Goal: Complete application form: Complete application form

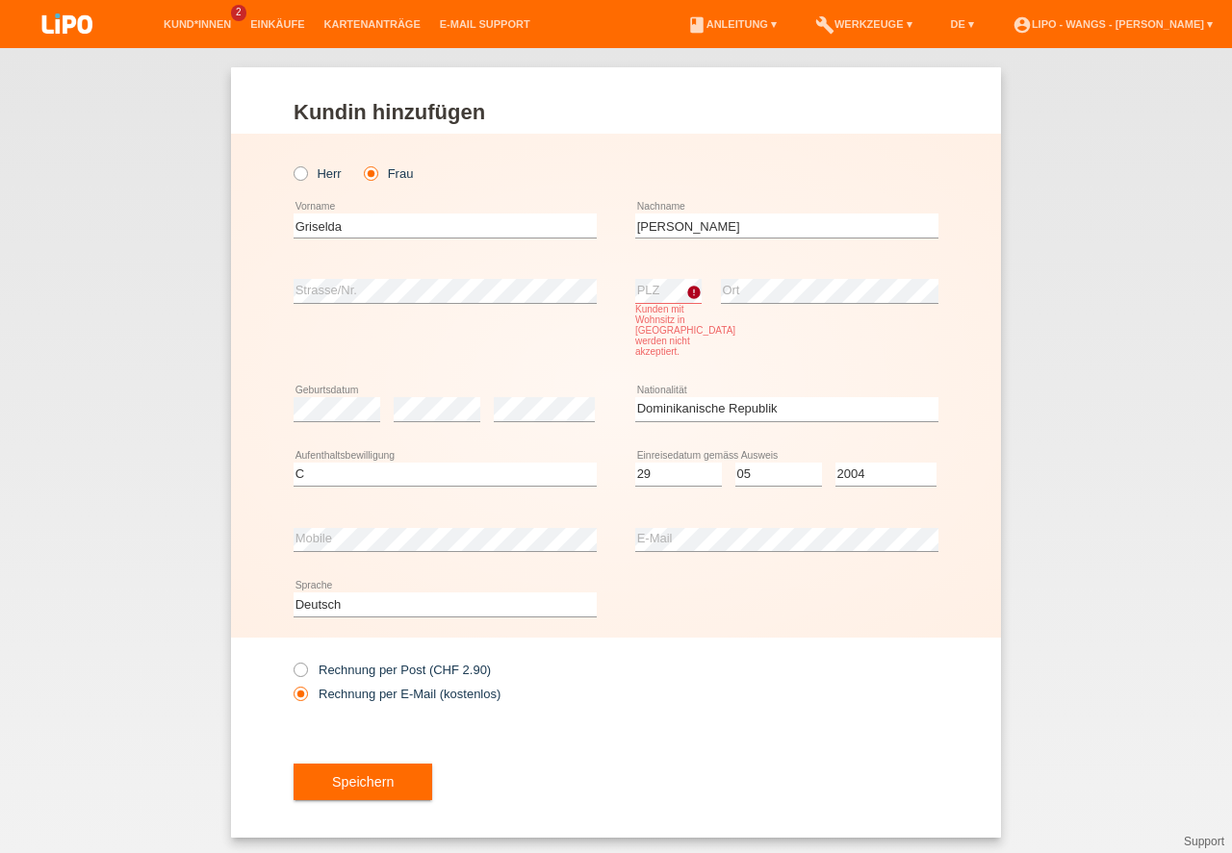
select select "DO"
select select "C"
select select "29"
select select "05"
select select "2004"
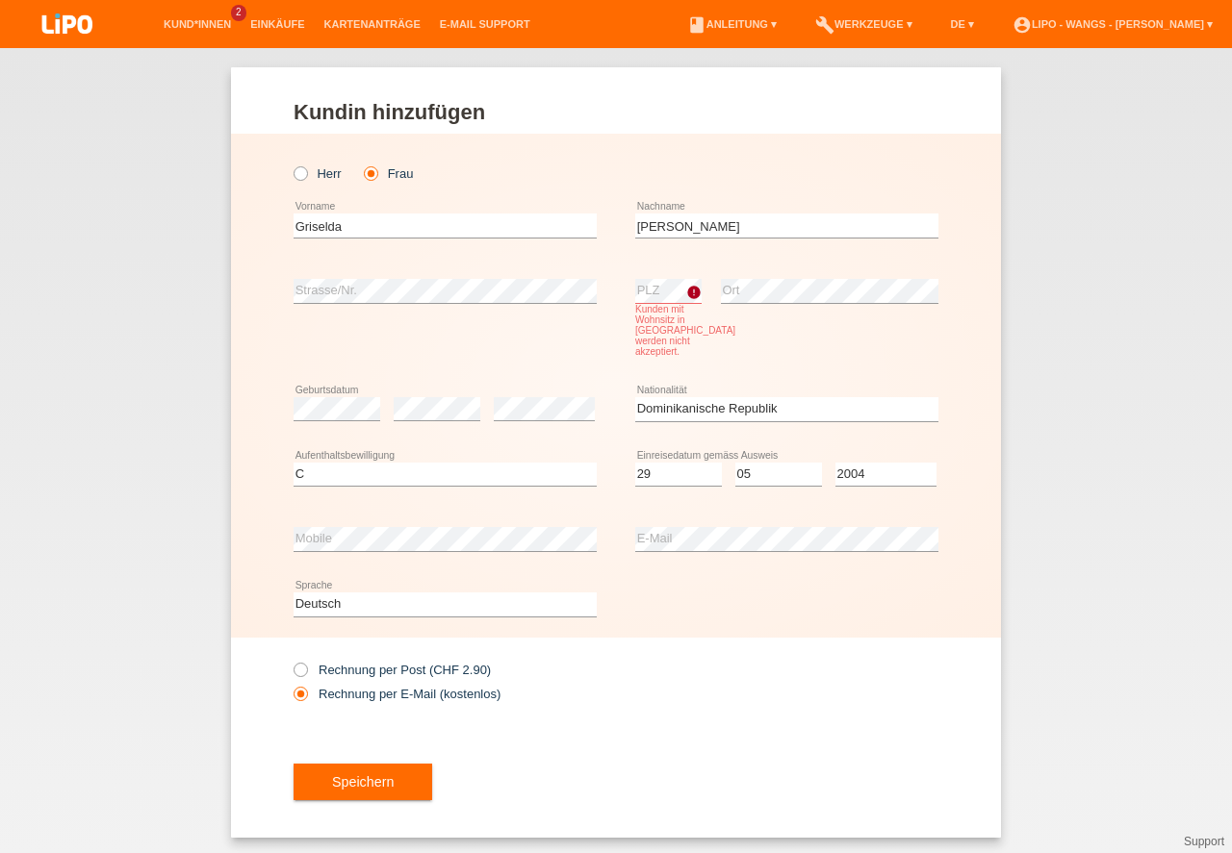
click at [1079, 223] on div "Kund*in hinzufügen Kunde hinzufügen Kundin hinzufügen Herr Frau Griselda error …" at bounding box center [616, 450] width 1232 height 805
click at [1142, 26] on link "account_circle LIPO - Wangs - [PERSON_NAME] ▾" at bounding box center [1112, 24] width 219 height 12
click at [334, 790] on button "Speichern" at bounding box center [362, 782] width 139 height 37
click at [334, 790] on div "Kund*in hinzufügen Kunde hinzufügen Kundin hinzufügen Herr Frau Griselda error …" at bounding box center [616, 450] width 1232 height 805
click at [1123, 23] on link "account_circle LIPO - Wangs - [PERSON_NAME] ▾" at bounding box center [1112, 24] width 219 height 12
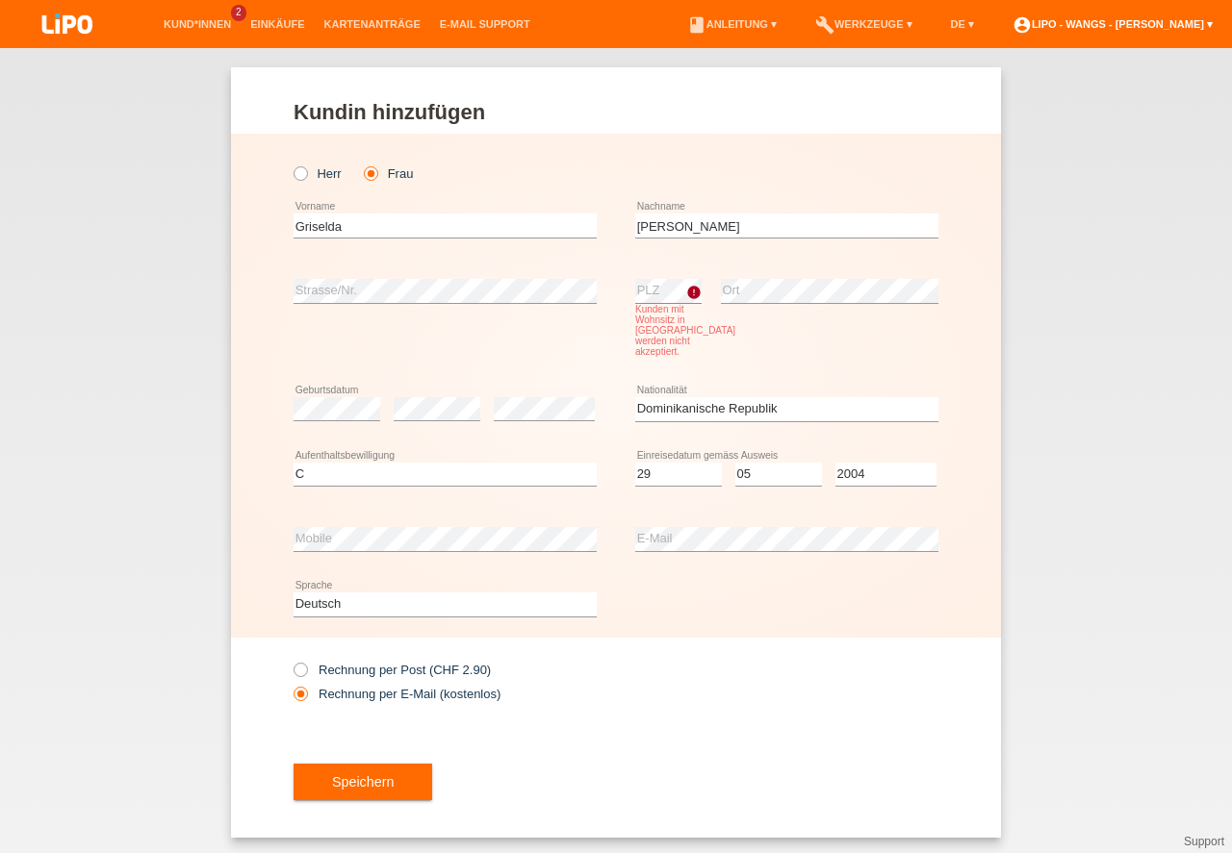
click at [1123, 23] on link "account_circle LIPO - Wangs - [PERSON_NAME] ▾" at bounding box center [1112, 24] width 219 height 12
click at [1111, 28] on link "account_circle LIPO - Wangs - [PERSON_NAME] ▾" at bounding box center [1112, 24] width 219 height 12
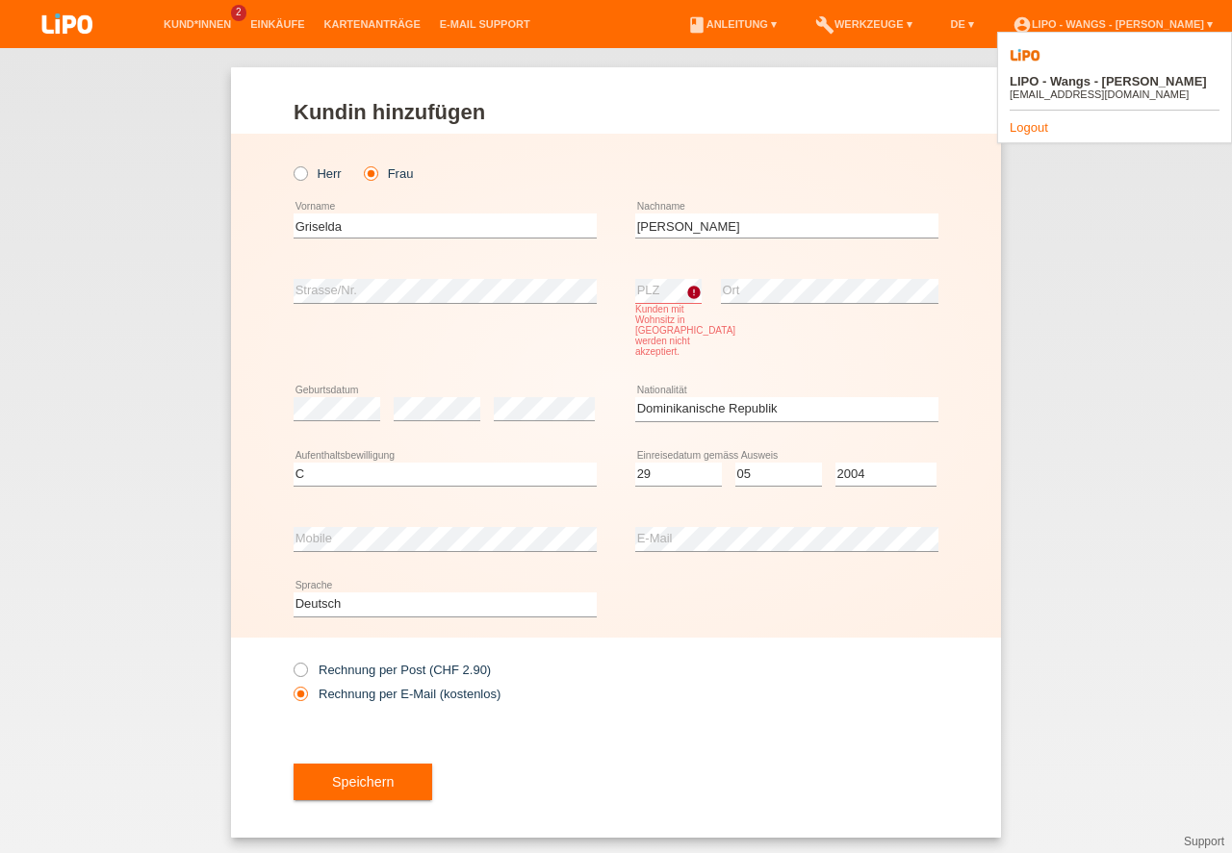
click at [1030, 120] on link "Logout" at bounding box center [1028, 127] width 38 height 14
